Goal: Task Accomplishment & Management: Manage account settings

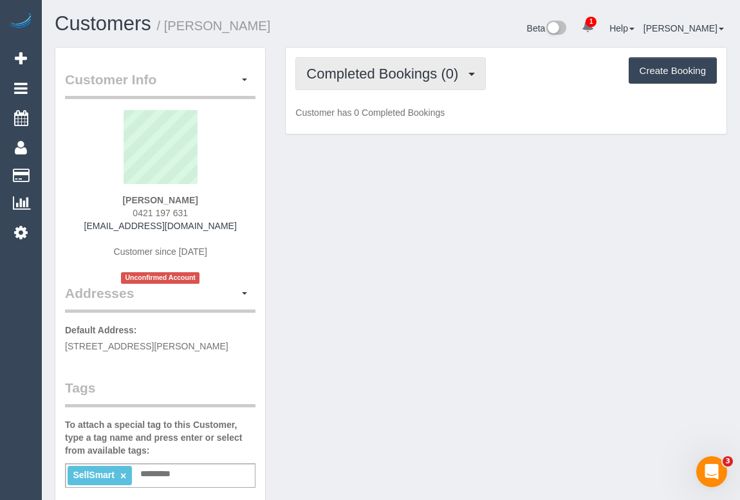
click at [384, 72] on span "Completed Bookings (0)" at bounding box center [385, 74] width 158 height 16
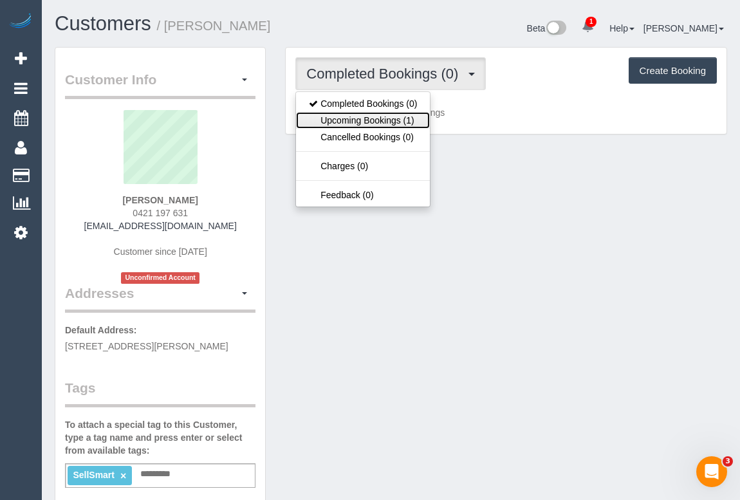
click at [386, 115] on link "Upcoming Bookings (1)" at bounding box center [363, 120] width 134 height 17
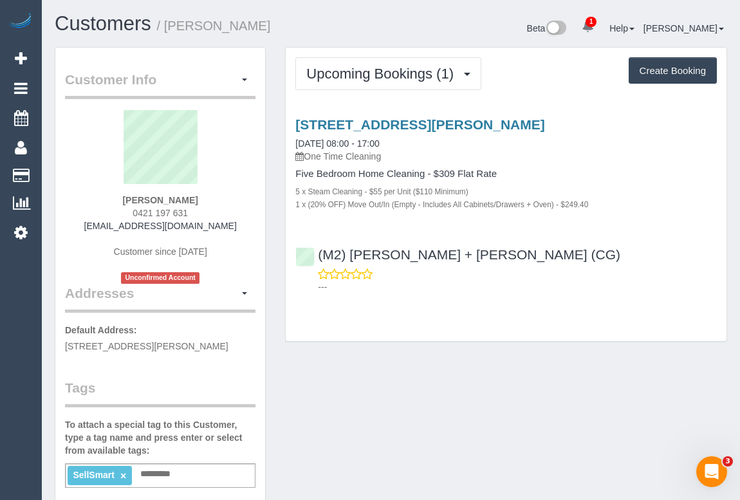
drag, startPoint x: 431, startPoint y: 349, endPoint x: 438, endPoint y: 341, distance: 10.6
click at [434, 349] on div "Upcoming Bookings (1) Completed Bookings (0) Upcoming Bookings (1) Cancelled Bo…" at bounding box center [507, 201] width 462 height 308
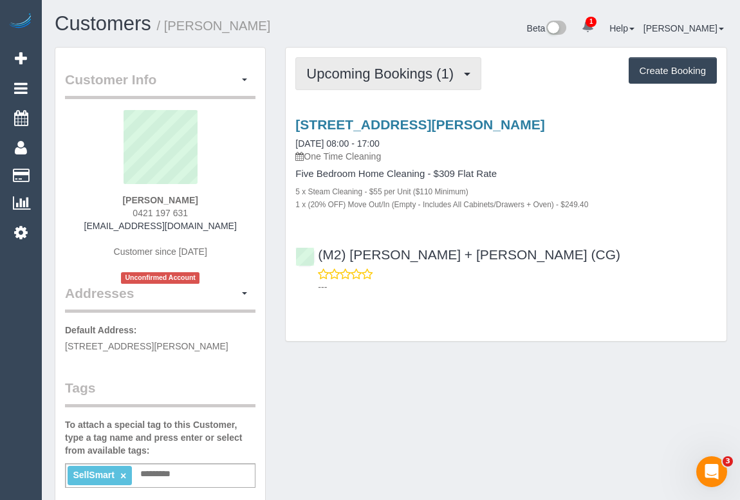
click at [375, 73] on span "Upcoming Bookings (1)" at bounding box center [383, 74] width 154 height 16
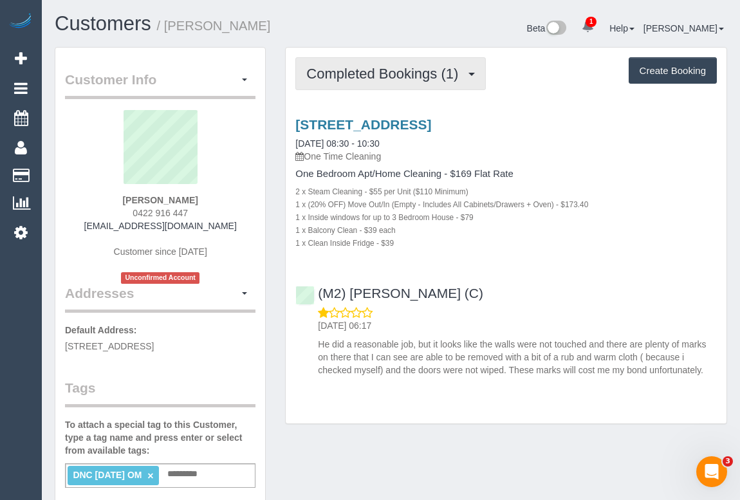
click at [383, 71] on span "Completed Bookings (1)" at bounding box center [385, 74] width 158 height 16
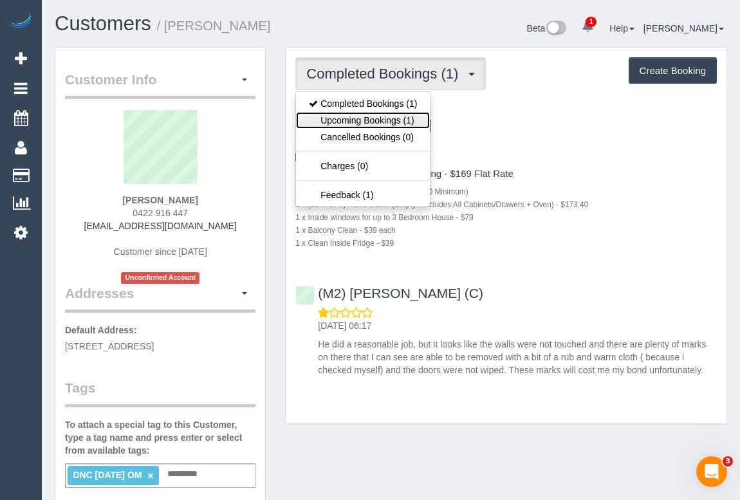
click at [374, 122] on link "Upcoming Bookings (1)" at bounding box center [363, 120] width 134 height 17
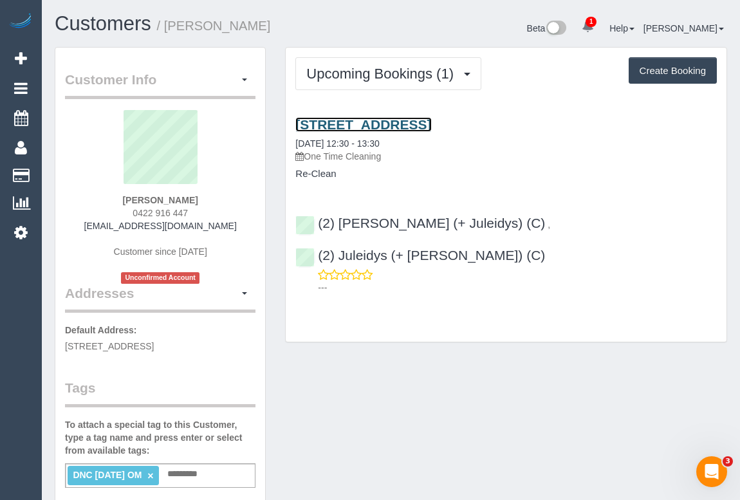
click at [431, 121] on link "1 Wellington St, St Kilda Vic, VIC 3182" at bounding box center [363, 124] width 136 height 15
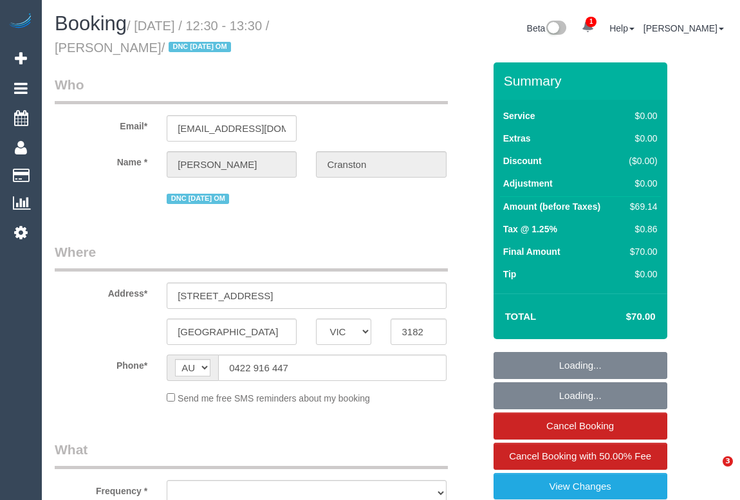
select select "VIC"
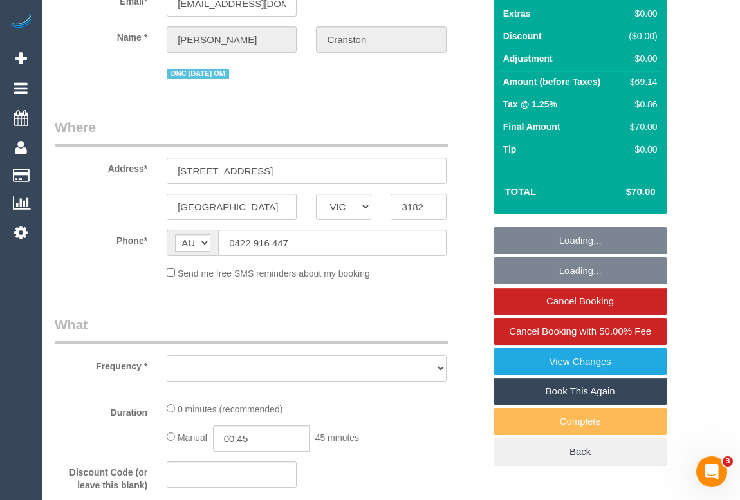
select select "string:stripe-pm_1S4vde2GScqysDRV2Izijv1z"
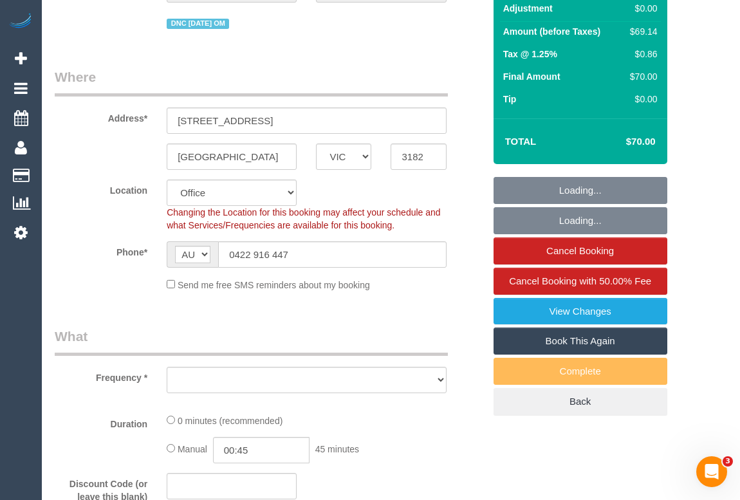
select select "number:28"
select select "number:14"
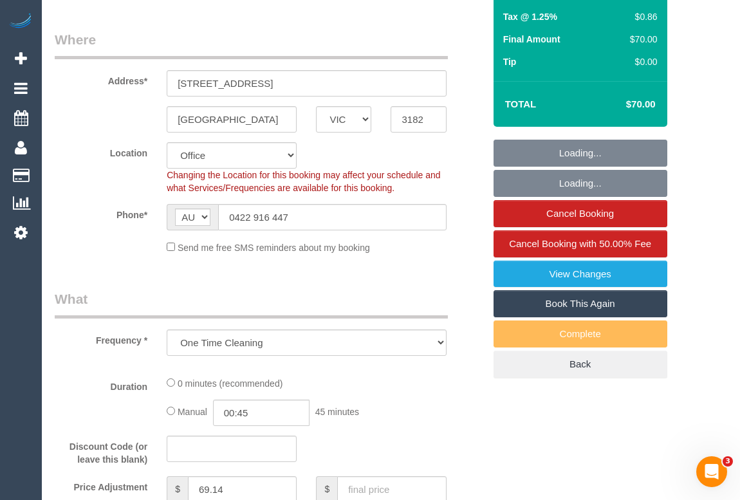
scroll to position [350, 0]
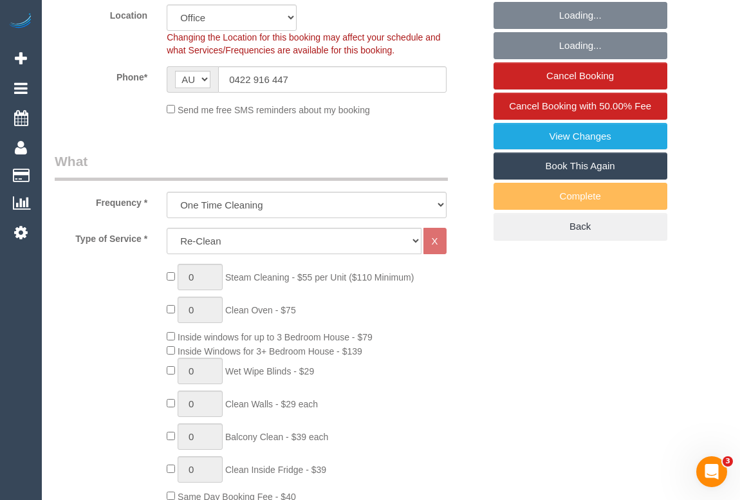
select select "object:2105"
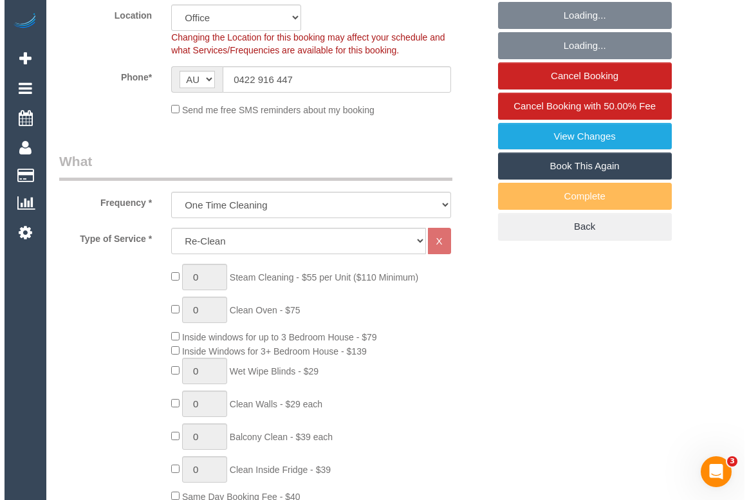
scroll to position [234, 0]
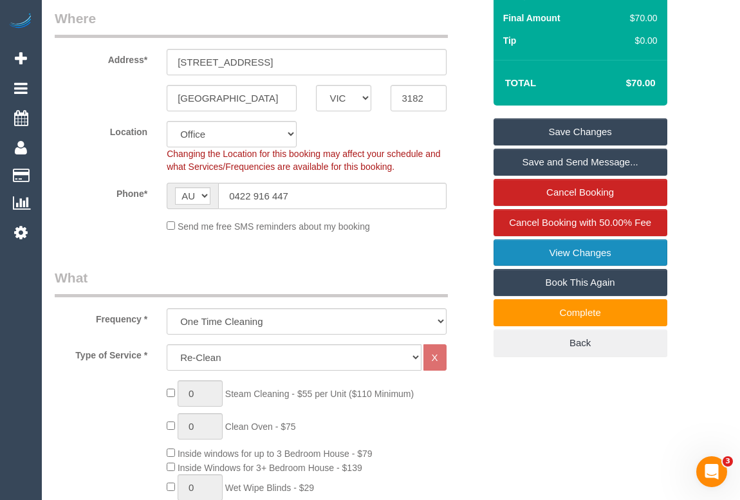
click at [566, 252] on link "View Changes" at bounding box center [581, 252] width 174 height 27
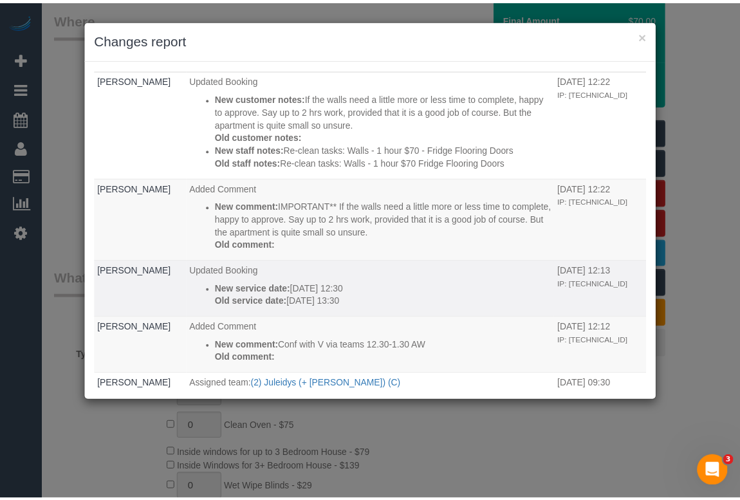
scroll to position [0, 0]
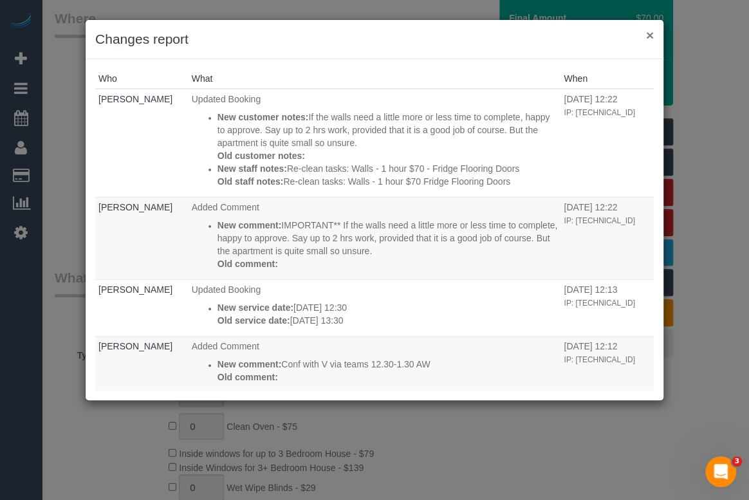
click at [652, 36] on button "×" at bounding box center [650, 35] width 8 height 14
